Goal: Information Seeking & Learning: Learn about a topic

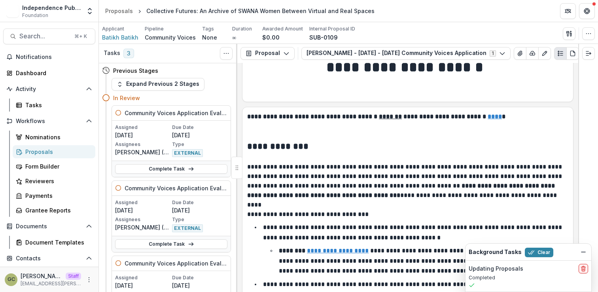
scroll to position [19, 0]
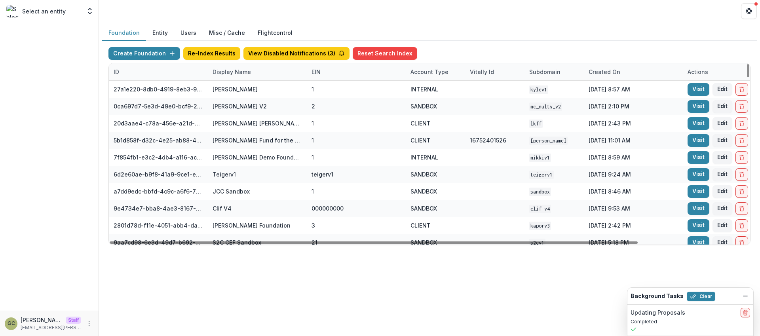
click at [228, 72] on div "Display Name" at bounding box center [232, 72] width 48 height 8
click at [238, 89] on input at bounding box center [256, 89] width 95 height 13
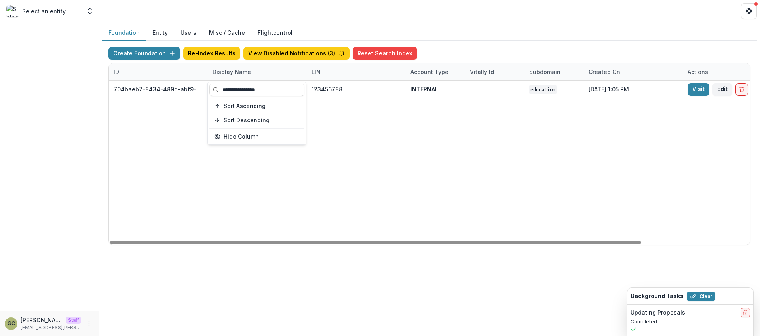
type input "**********"
click at [383, 127] on div "704baeb7-8434-489d-abf9-4cee1171499a Chang Foundation 123456788 INTERNAL Educat…" at bounding box center [495, 163] width 772 height 164
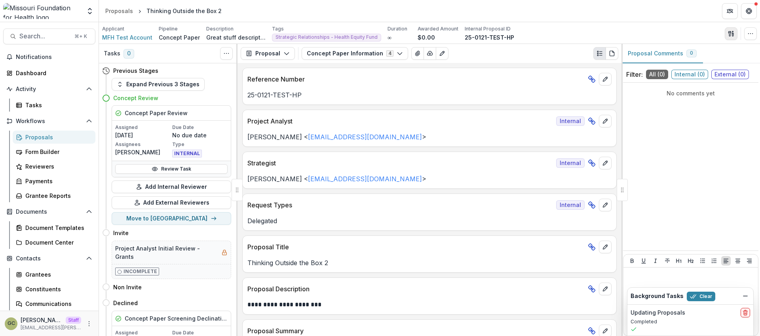
click at [728, 35] on icon "button" at bounding box center [731, 33] width 6 height 6
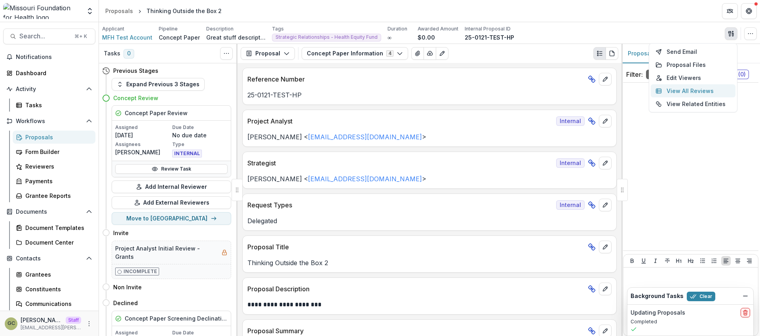
click at [686, 93] on button "View All Reviews" at bounding box center [693, 90] width 85 height 13
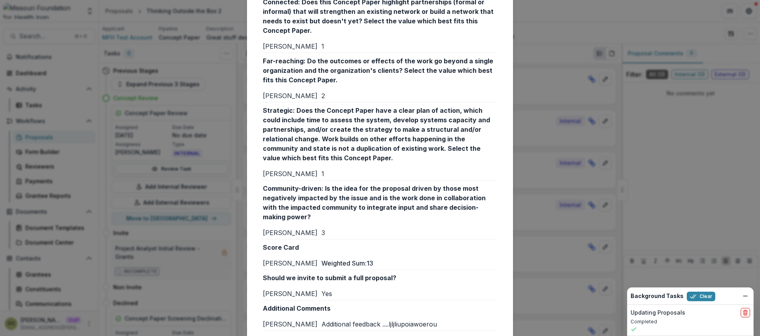
scroll to position [471, 0]
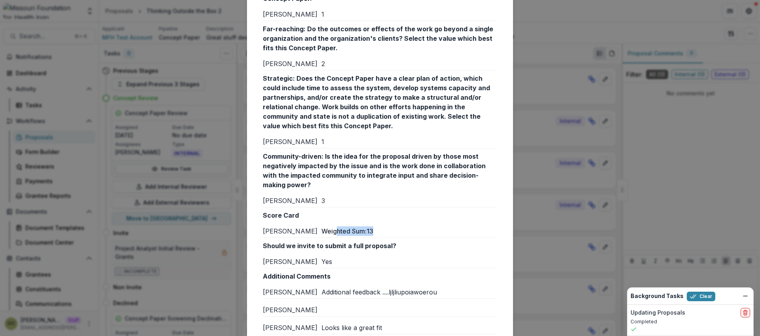
drag, startPoint x: 336, startPoint y: 204, endPoint x: 378, endPoint y: 199, distance: 42.6
click at [378, 226] on p "Weighted Sum: 13" at bounding box center [409, 230] width 176 height 9
click at [565, 168] on div "Reviews from External reviewers Internal External Text Block Wendy R Renee K We…" at bounding box center [380, 168] width 760 height 336
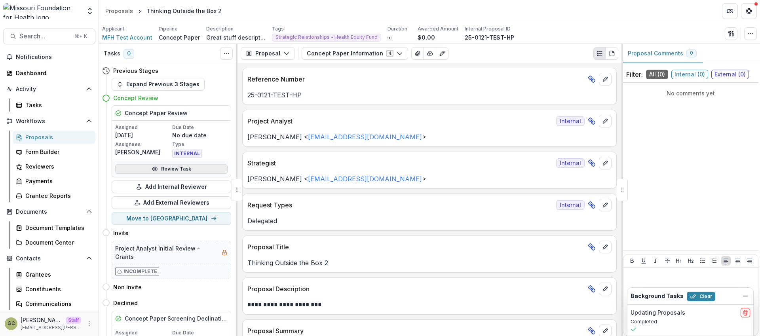
click at [183, 167] on link "Review Task" at bounding box center [171, 168] width 112 height 9
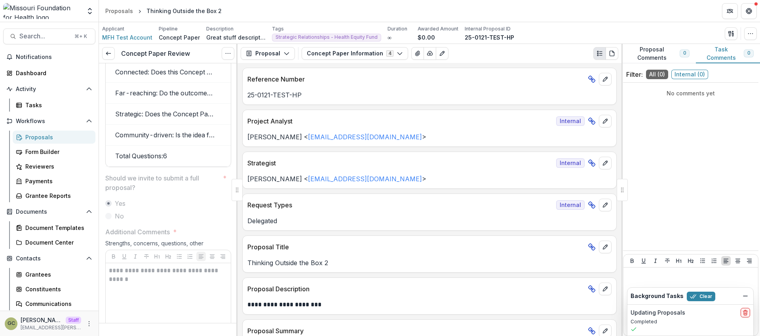
scroll to position [1751, 0]
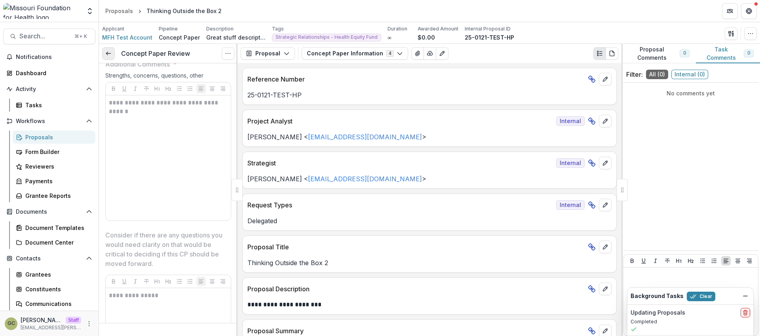
click at [111, 51] on icon at bounding box center [108, 53] width 6 height 6
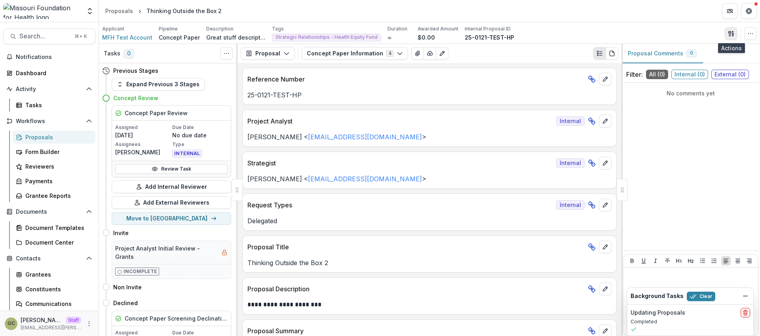
click at [727, 33] on button "button" at bounding box center [731, 33] width 13 height 13
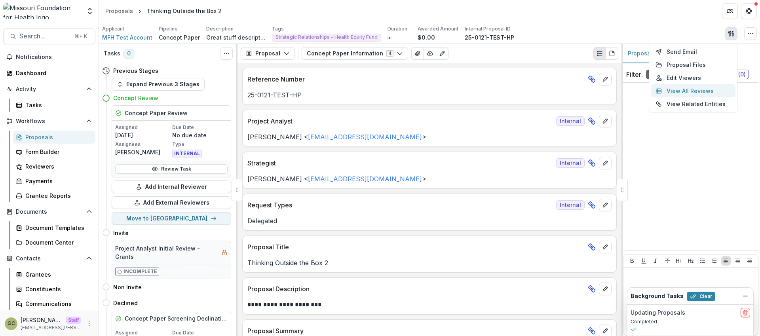
click at [700, 89] on button "View All Reviews" at bounding box center [693, 90] width 85 height 13
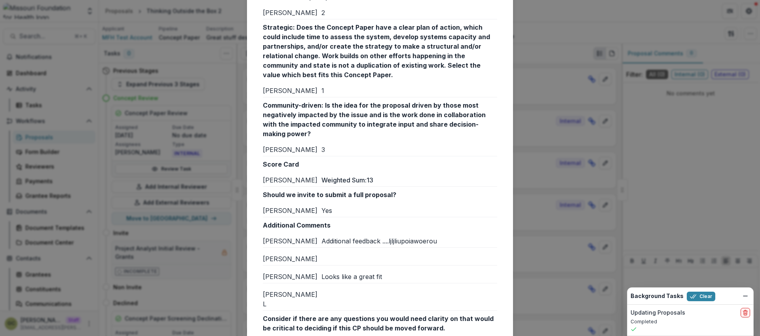
scroll to position [526, 0]
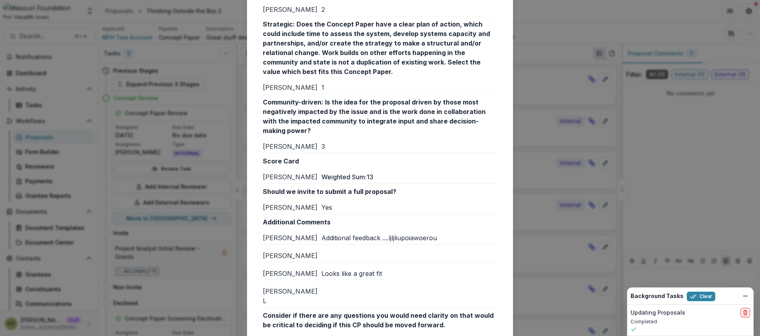
click at [571, 76] on div "Reviews from External reviewers Internal External Text Block Wendy R Renee K We…" at bounding box center [380, 168] width 760 height 336
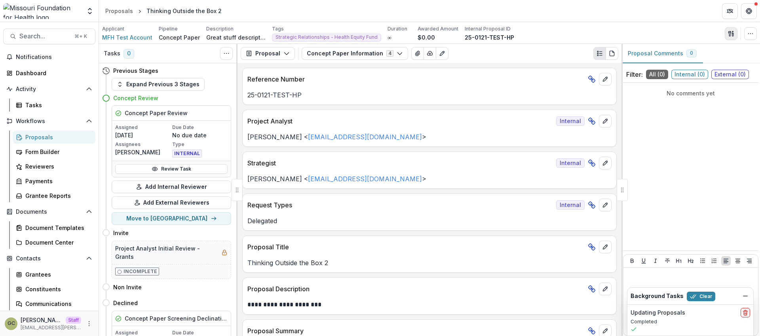
click at [729, 32] on icon "button" at bounding box center [731, 33] width 6 height 6
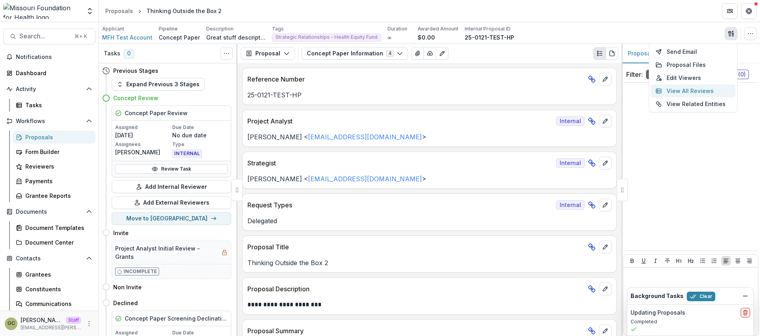
click at [694, 93] on button "View All Reviews" at bounding box center [693, 90] width 85 height 13
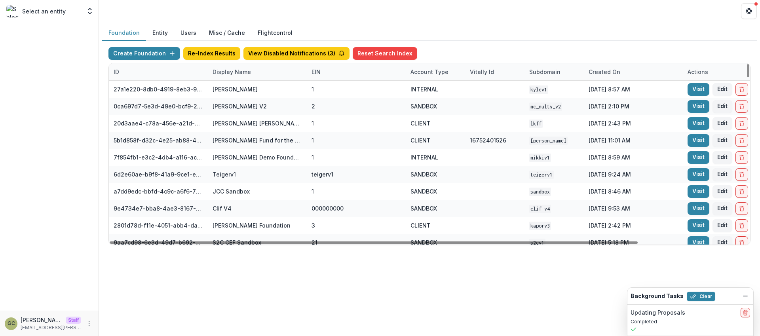
click at [250, 71] on div "Display Name" at bounding box center [232, 72] width 48 height 8
click at [257, 91] on input at bounding box center [256, 89] width 95 height 13
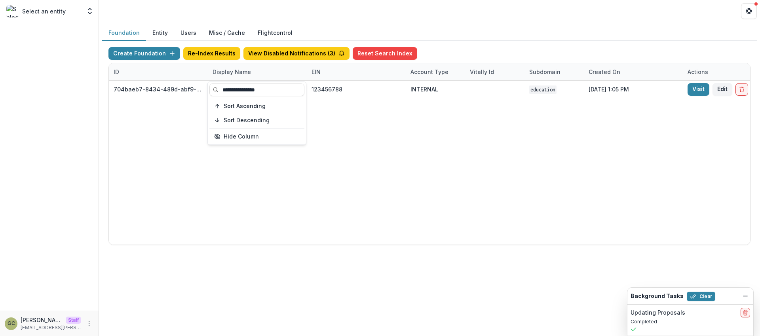
type input "**********"
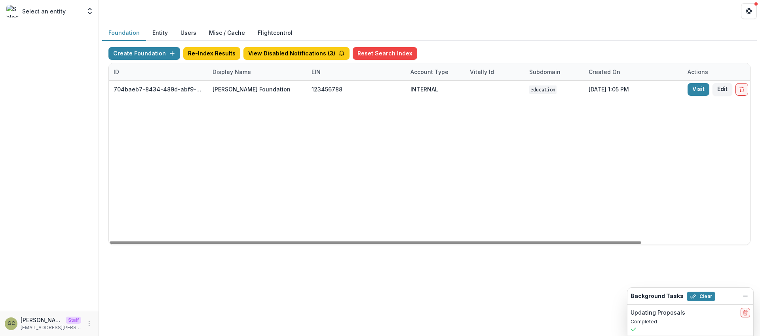
click at [370, 122] on div "704baeb7-8434-489d-abf9-4cee1171499a Chang Foundation 123456788 INTERNAL Educat…" at bounding box center [495, 163] width 772 height 164
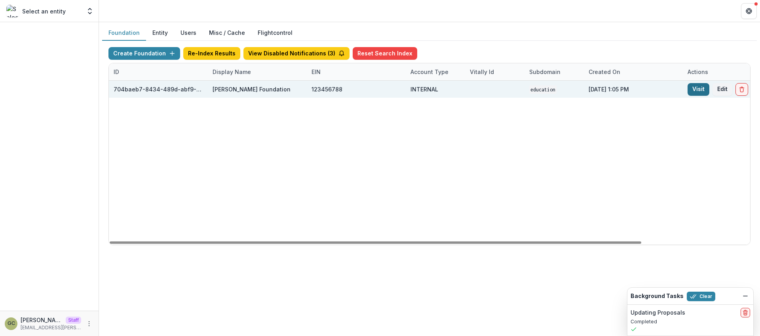
click at [690, 87] on link "Visit" at bounding box center [698, 89] width 22 height 13
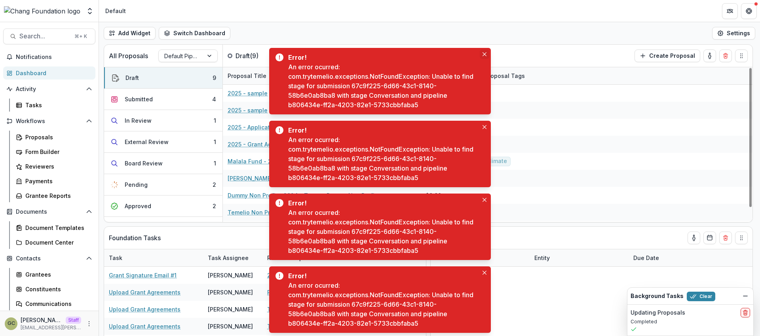
click at [482, 54] on icon "Close" at bounding box center [484, 54] width 4 height 4
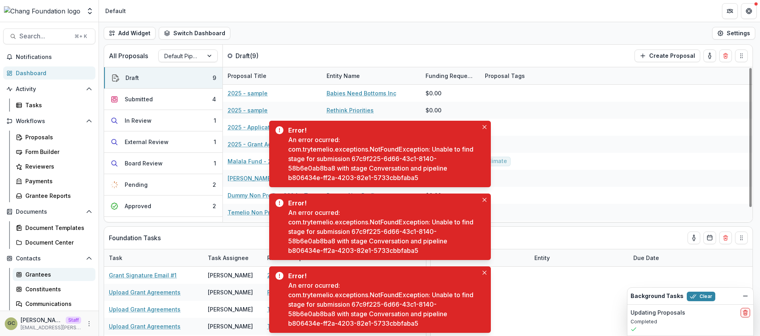
click at [55, 275] on div "Grantees" at bounding box center [57, 274] width 64 height 8
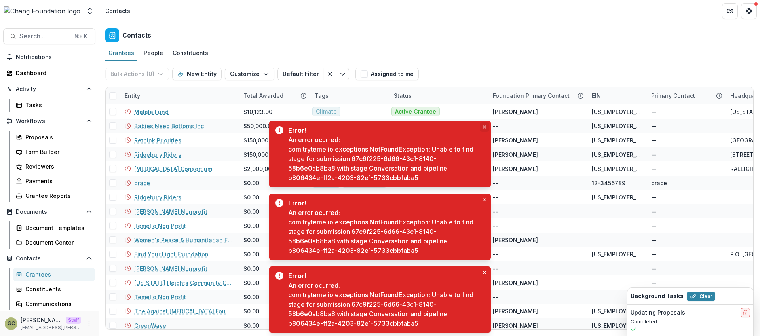
click at [485, 127] on icon "Close" at bounding box center [484, 127] width 4 height 4
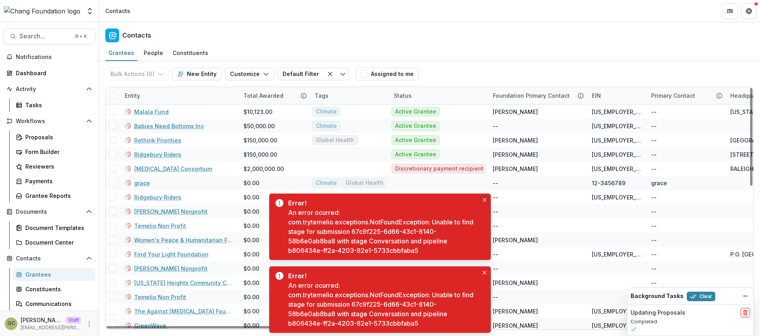
click at [486, 202] on button "Close" at bounding box center [484, 199] width 9 height 9
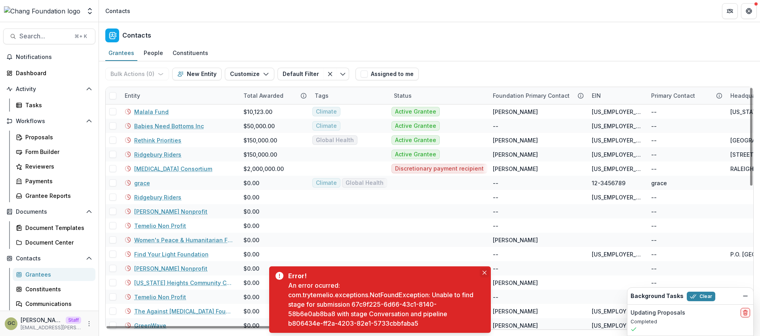
click at [487, 271] on button "Close" at bounding box center [484, 272] width 9 height 9
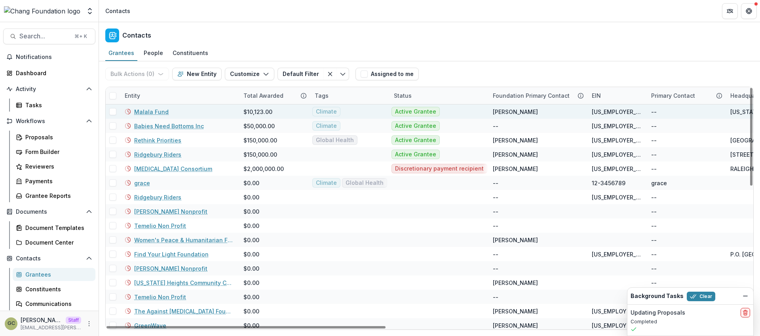
click at [151, 111] on link "Malala Fund" at bounding box center [151, 112] width 34 height 8
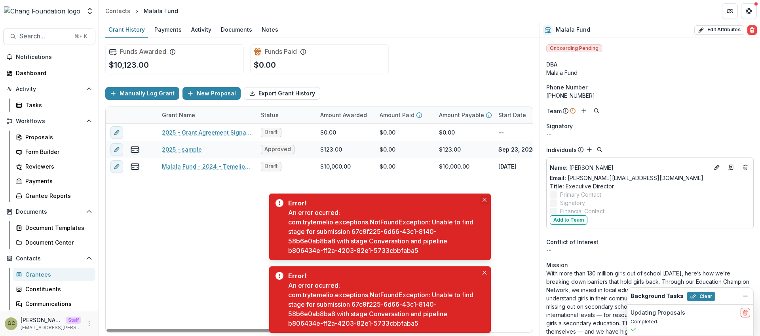
click at [482, 200] on button "Close" at bounding box center [484, 199] width 9 height 9
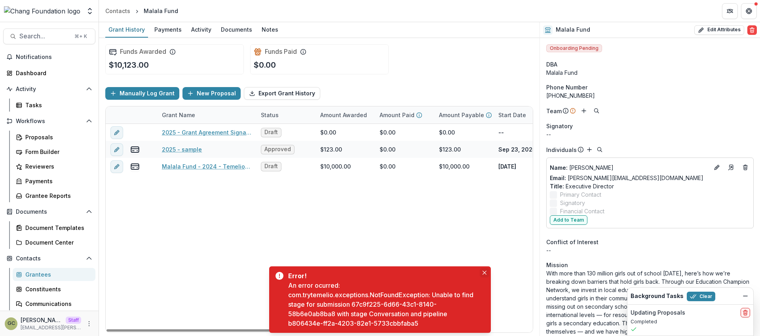
click at [487, 271] on button "Close" at bounding box center [484, 272] width 9 height 9
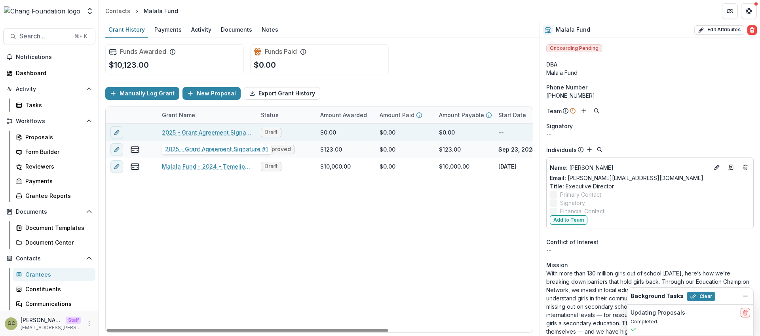
click at [216, 133] on link "2025 - Grant Agreement Signature #1" at bounding box center [206, 132] width 89 height 8
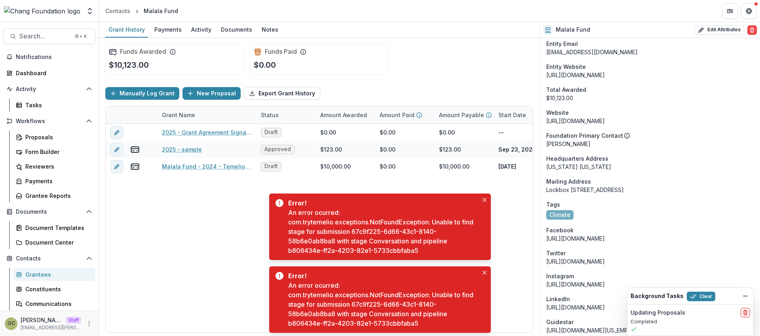
scroll to position [616, 0]
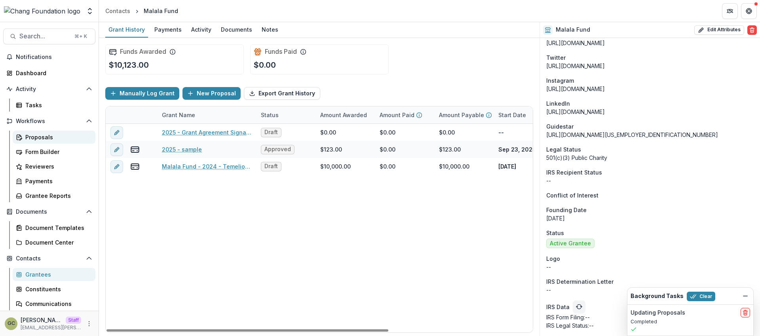
click at [75, 135] on div "Proposals" at bounding box center [57, 137] width 64 height 8
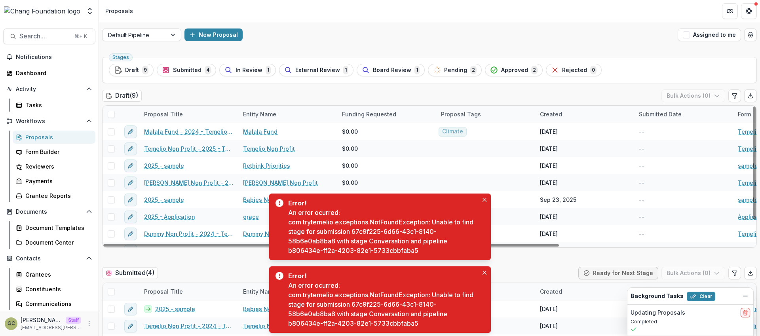
click at [193, 96] on div "Draft ( 9 ) Bulk Actions ( 0 )" at bounding box center [429, 97] width 655 height 16
click at [169, 36] on div at bounding box center [174, 35] width 14 height 12
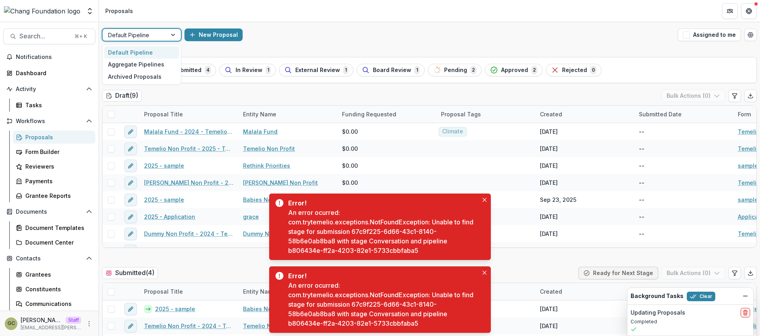
click at [169, 36] on div at bounding box center [174, 35] width 14 height 12
click at [499, 35] on div "New Proposal" at bounding box center [429, 34] width 490 height 13
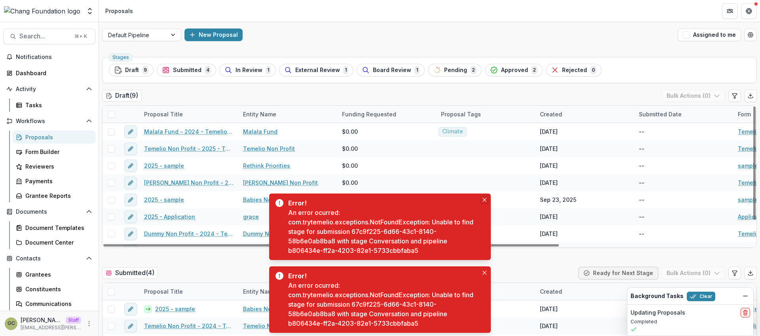
click at [484, 199] on icon "Close" at bounding box center [484, 200] width 4 height 4
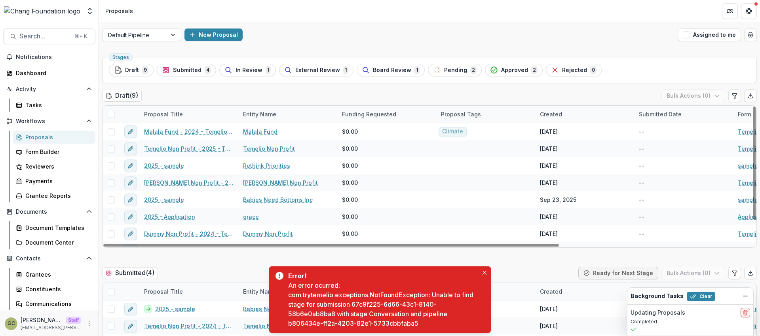
drag, startPoint x: 533, startPoint y: 244, endPoint x: 235, endPoint y: 254, distance: 297.3
click at [239, 247] on div at bounding box center [330, 245] width 455 height 2
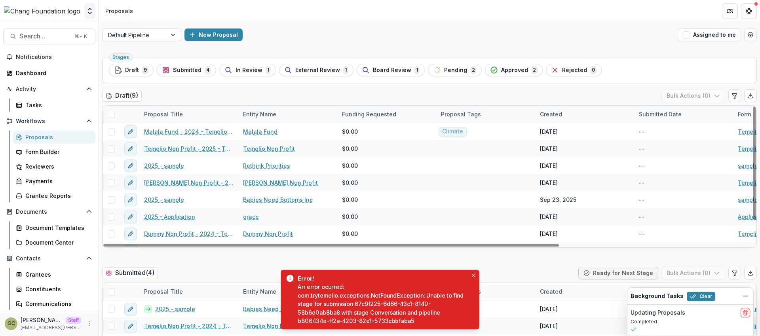
click at [88, 10] on icon "Open entity switcher" at bounding box center [90, 11] width 8 height 8
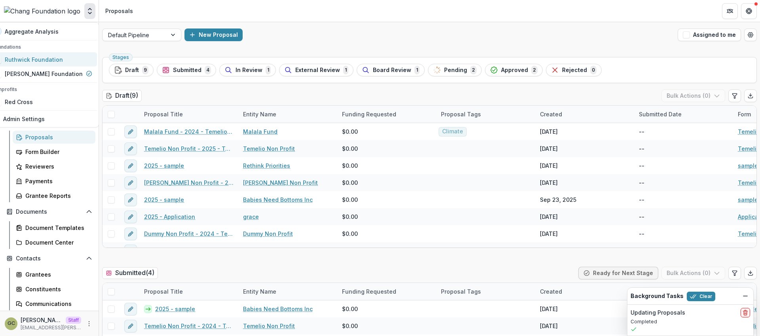
click at [56, 61] on div "Ruthwick Foundation" at bounding box center [34, 59] width 58 height 8
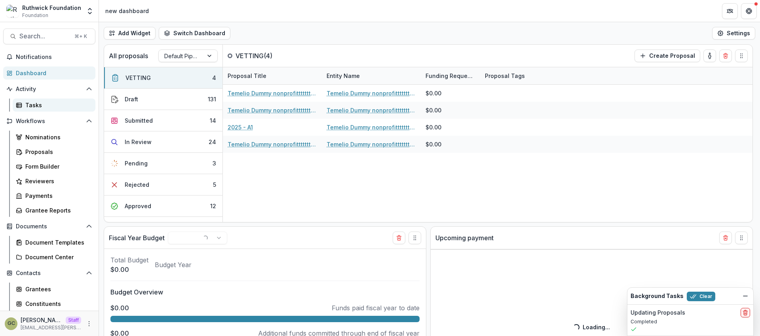
select select "******"
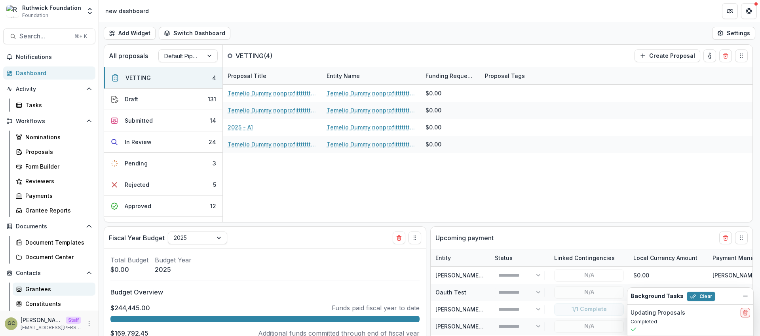
click at [52, 286] on div "Grantees" at bounding box center [57, 289] width 64 height 8
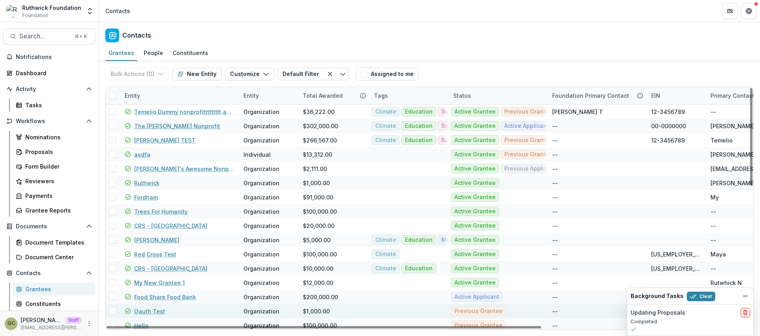
drag, startPoint x: 416, startPoint y: 329, endPoint x: 304, endPoint y: 312, distance: 113.6
click at [319, 326] on div at bounding box center [323, 327] width 434 height 2
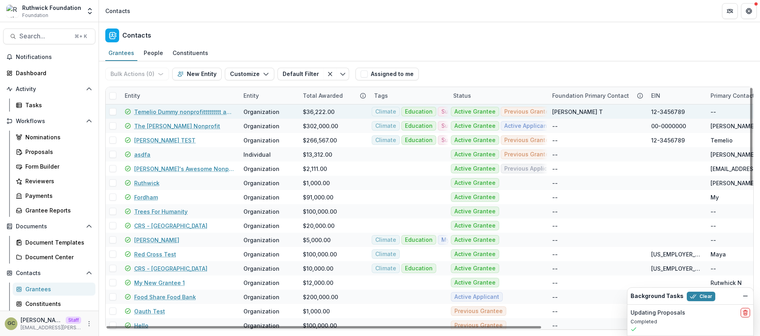
click at [110, 112] on span at bounding box center [112, 111] width 7 height 7
click at [160, 74] on icon "button" at bounding box center [159, 74] width 6 height 6
click at [115, 110] on icon at bounding box center [112, 112] width 5 height 4
click at [148, 53] on div "People" at bounding box center [153, 52] width 26 height 11
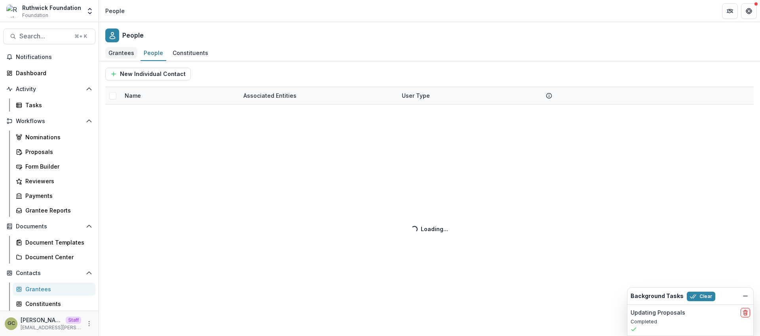
click at [129, 57] on div "Grantees" at bounding box center [121, 52] width 32 height 11
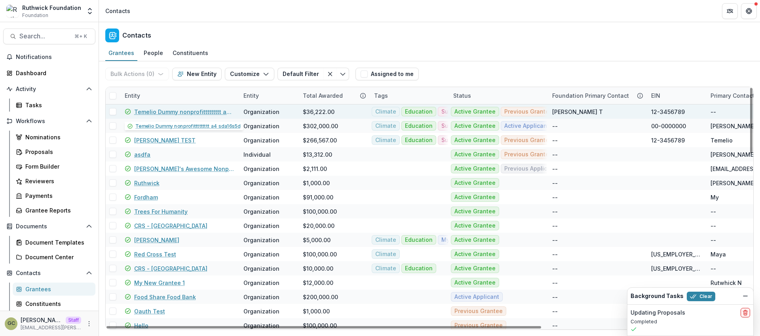
click at [175, 116] on div "Temelio Dummy nonprofittttttttt a4 sda16s5d" at bounding box center [179, 111] width 109 height 14
click at [174, 111] on link "Temelio Dummy nonprofittttttttt a4 sda16s5d" at bounding box center [184, 112] width 100 height 8
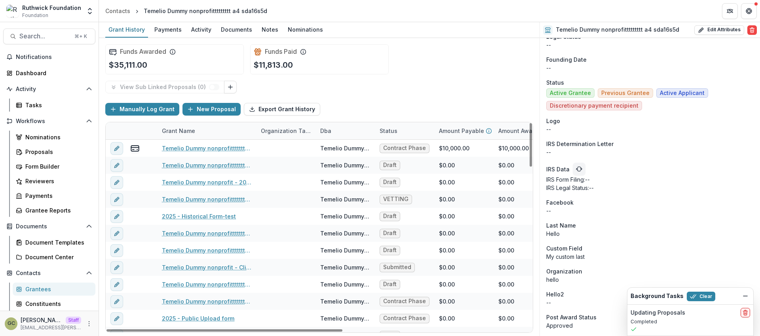
drag, startPoint x: 334, startPoint y: 331, endPoint x: 101, endPoint y: 306, distance: 234.8
click at [172, 329] on div at bounding box center [224, 330] width 236 height 2
click at [66, 210] on div "Grantee Reports" at bounding box center [57, 210] width 64 height 8
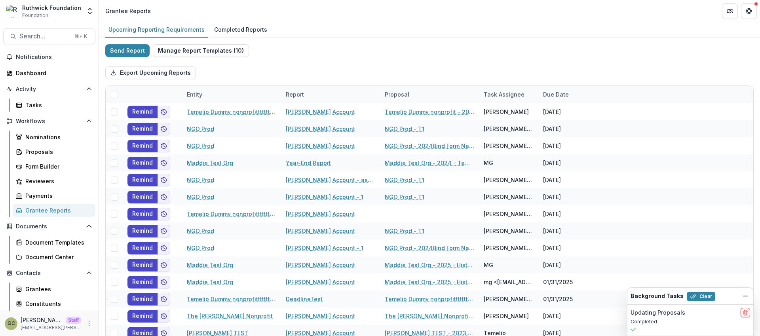
click at [46, 281] on div "Contacts Grantees Constituents Communications Email Review" at bounding box center [49, 303] width 99 height 73
click at [47, 288] on div "Grantees" at bounding box center [57, 289] width 64 height 8
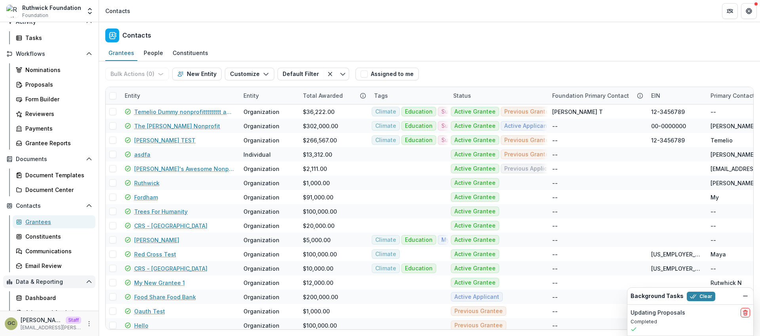
scroll to position [103, 0]
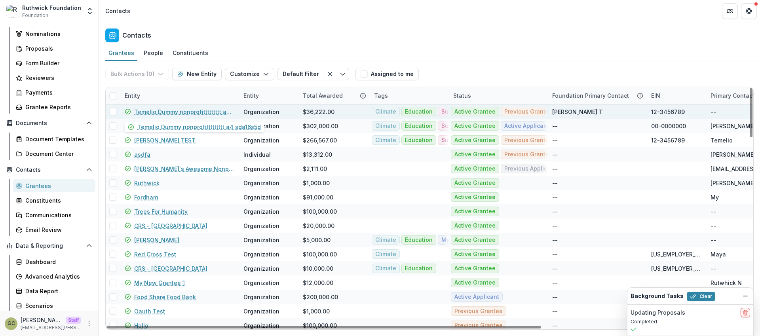
click at [161, 113] on link "Temelio Dummy nonprofittttttttt a4 sda16s5d" at bounding box center [184, 112] width 100 height 8
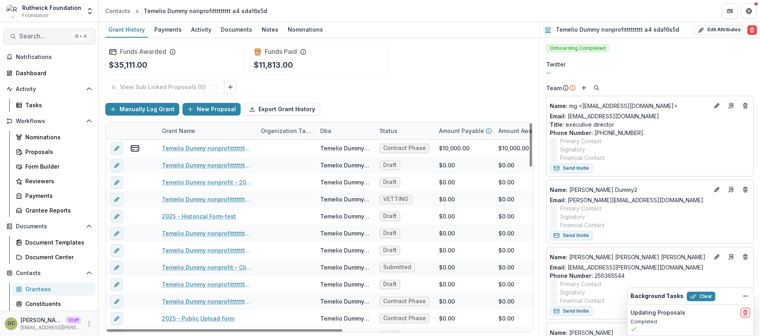
click at [45, 35] on span "Search..." at bounding box center [44, 36] width 50 height 8
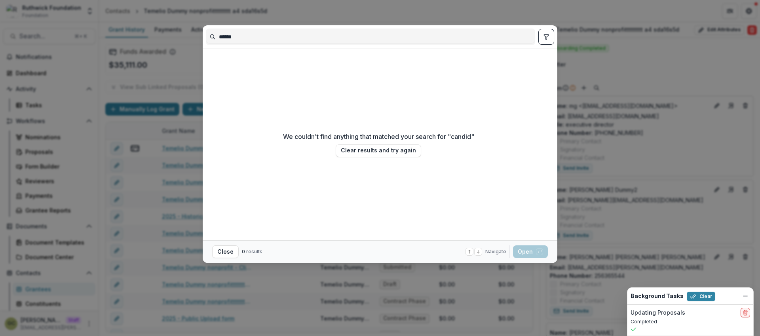
type input "******"
click at [592, 29] on div "****** We couldn't find anything that matched your search for " candid " Clear …" at bounding box center [380, 168] width 760 height 336
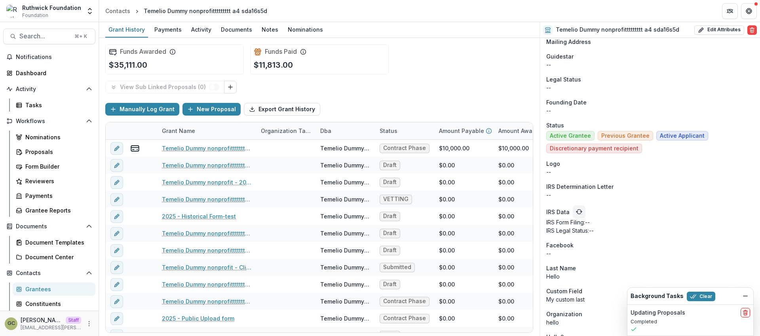
scroll to position [1145, 0]
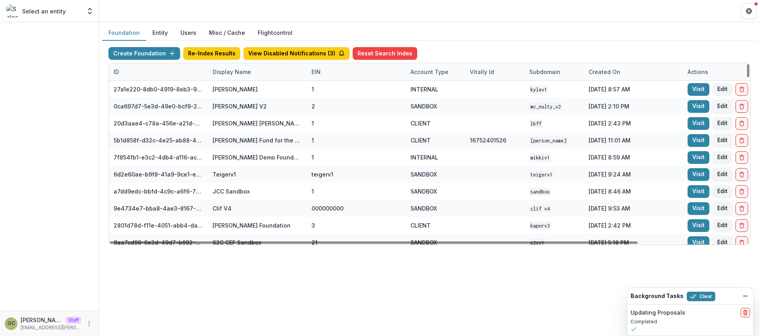
scroll to position [635, 0]
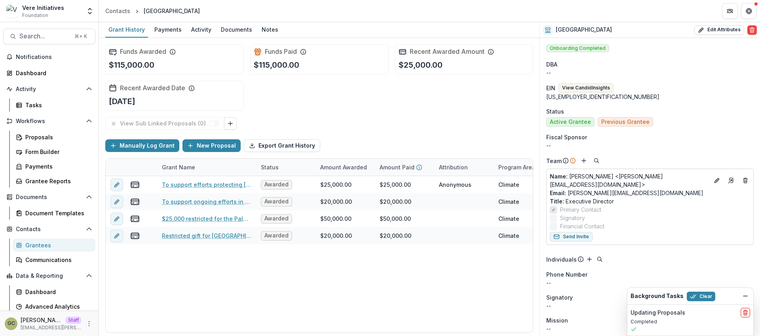
click at [394, 112] on div "Funds Awarded $115,000.00 Funds Paid $115,000.00 Recent Awarded Amount $25,000.…" at bounding box center [319, 77] width 428 height 79
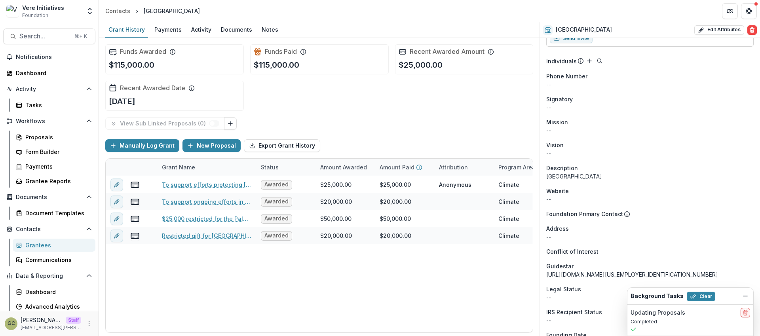
scroll to position [347, 0]
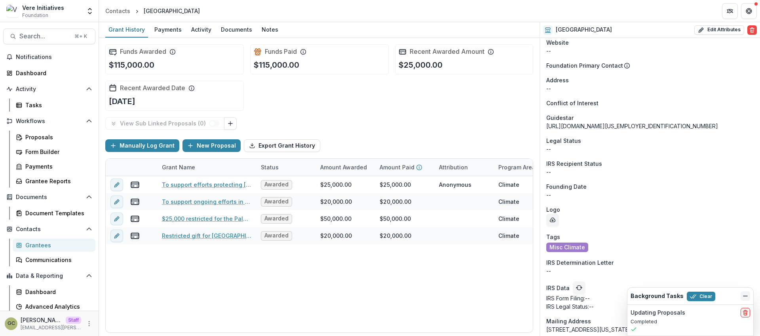
click at [743, 294] on icon "Dismiss" at bounding box center [745, 296] width 6 height 6
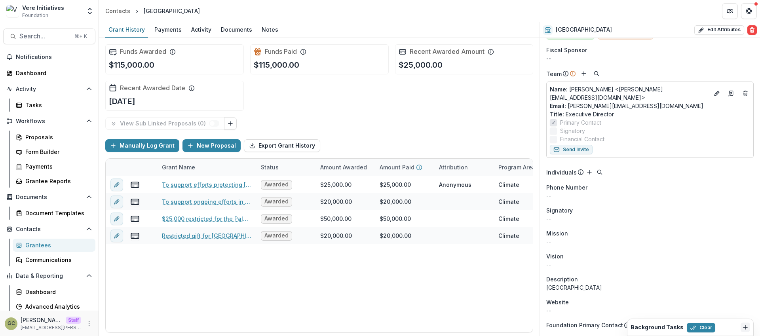
scroll to position [0, 0]
